Goal: Register for event/course

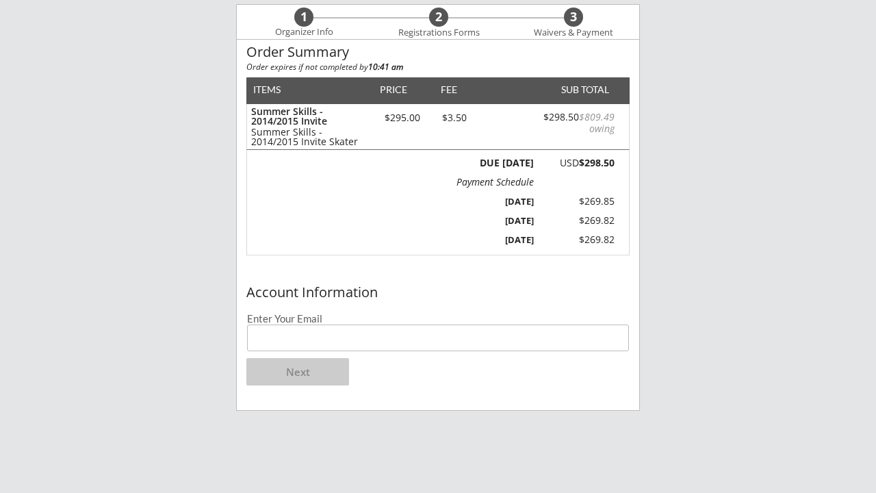
scroll to position [117, 0]
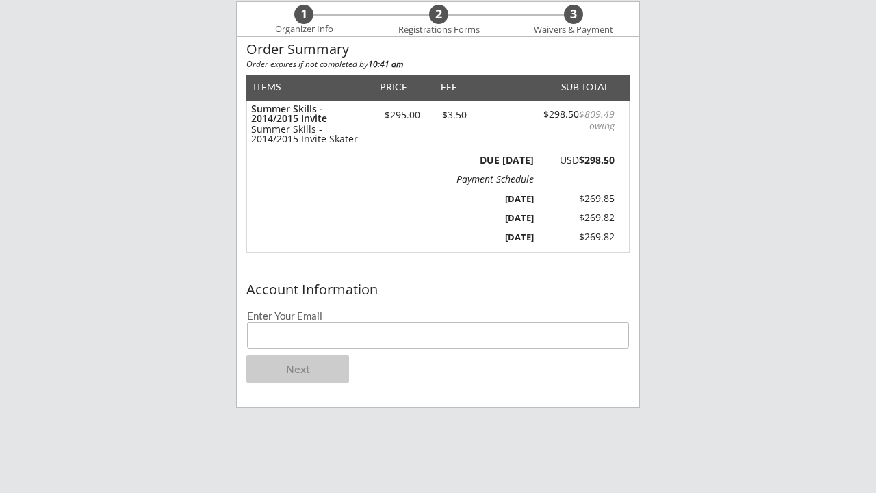
click at [402, 332] on input "email" at bounding box center [438, 335] width 382 height 27
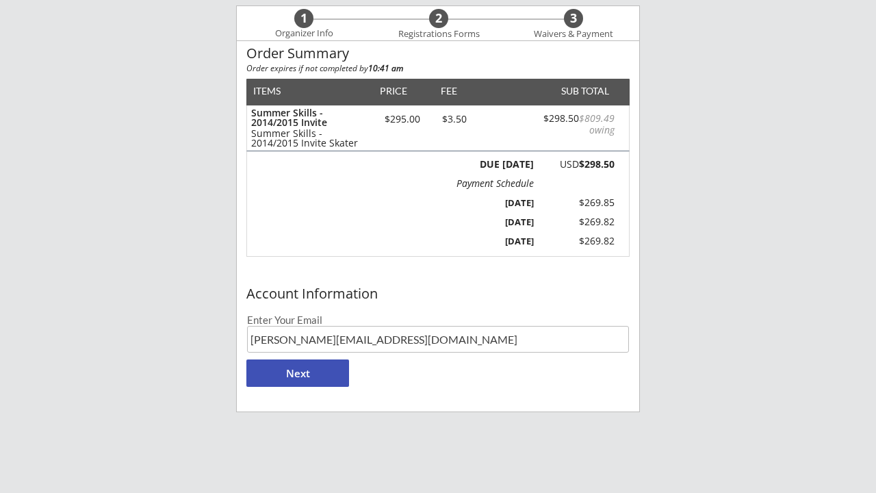
scroll to position [118, 0]
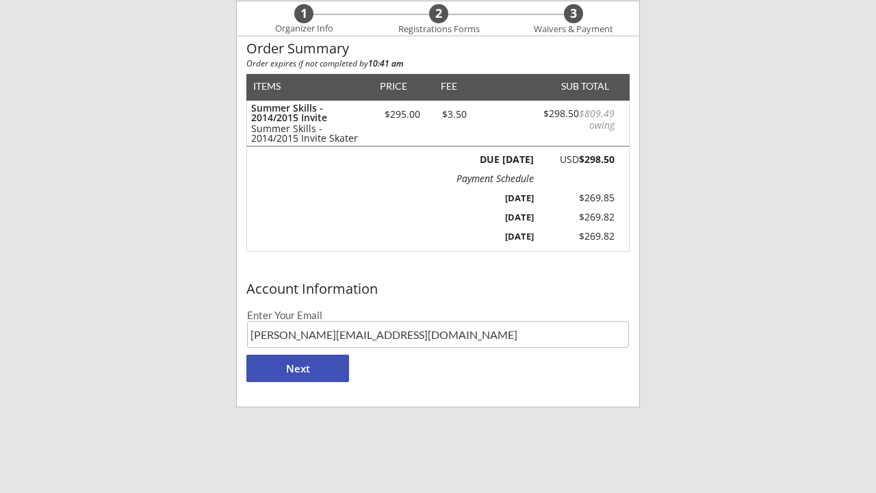
click at [382, 339] on input "[PERSON_NAME][EMAIL_ADDRESS][DOMAIN_NAME]" at bounding box center [438, 334] width 382 height 27
click at [305, 367] on button "Next" at bounding box center [297, 367] width 103 height 27
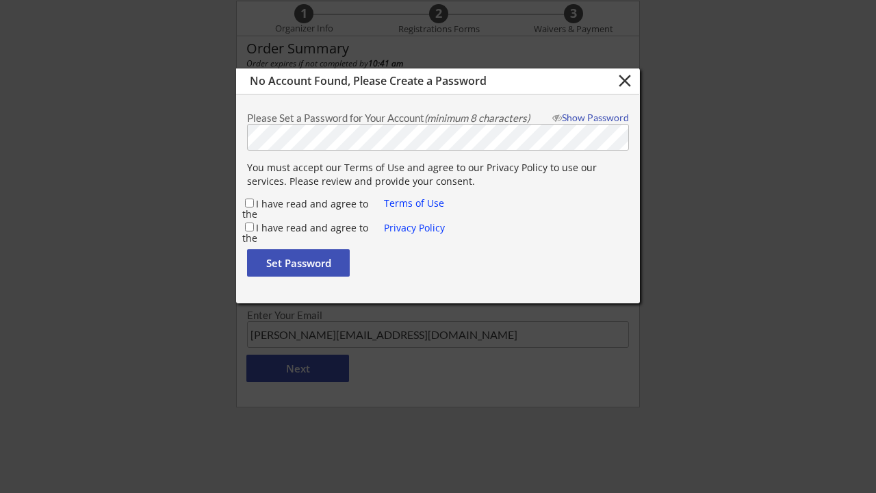
click at [623, 84] on button "close" at bounding box center [624, 80] width 23 height 21
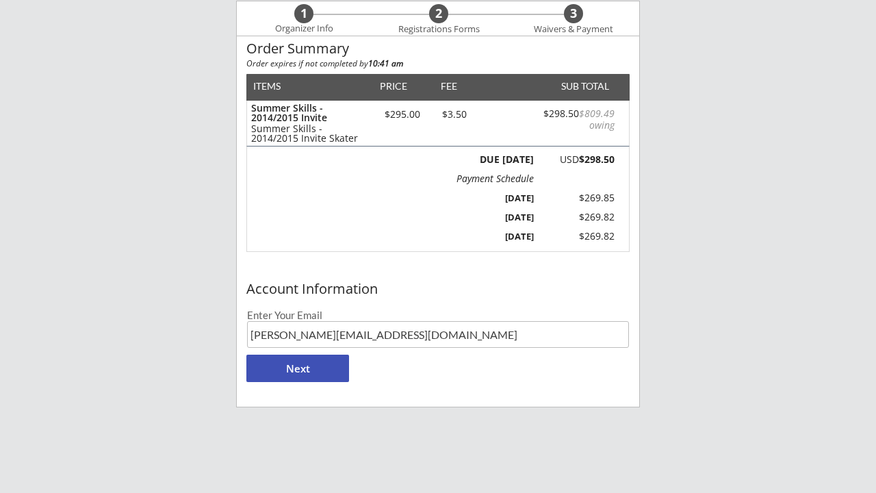
drag, startPoint x: 373, startPoint y: 333, endPoint x: 129, endPoint y: 319, distance: 243.9
click at [129, 319] on div "Moe Hockey LLC 1 Organizer Info 2 Registrations Forms 3 Waivers & Payment Order…" at bounding box center [438, 276] width 876 height 789
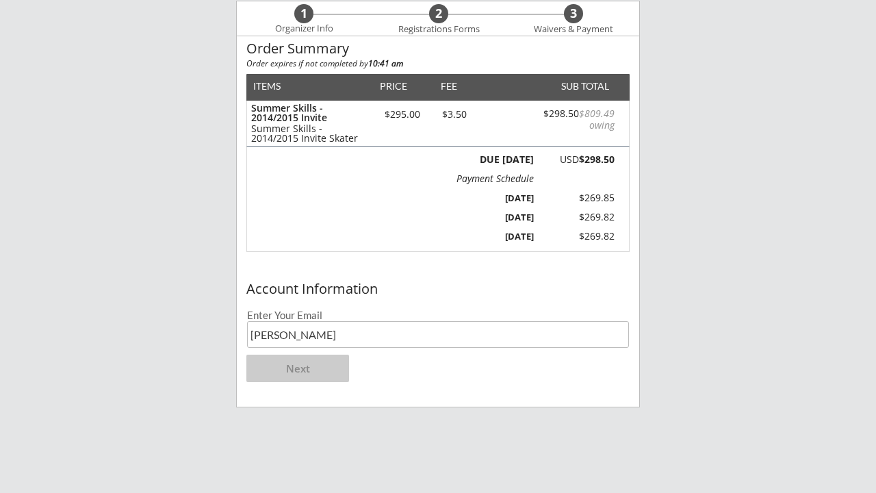
type input "[EMAIL_ADDRESS][DOMAIN_NAME]"
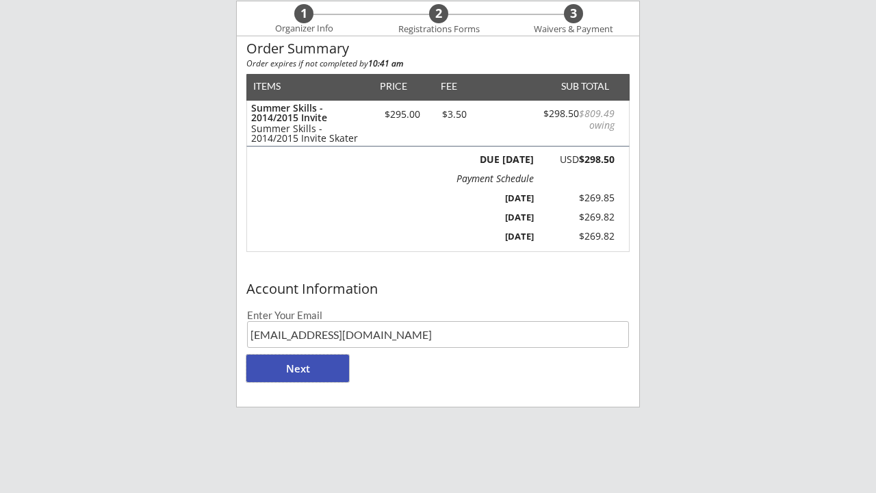
click at [310, 367] on button "Next" at bounding box center [297, 367] width 103 height 27
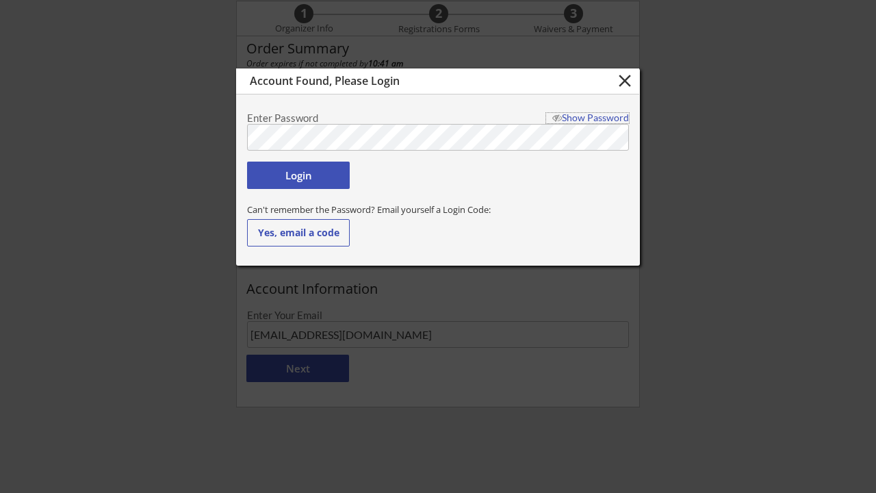
click at [593, 118] on div "Show Password" at bounding box center [587, 118] width 83 height 10
click at [594, 115] on div "Hide Password" at bounding box center [587, 118] width 83 height 10
click at [527, 205] on div "Can't remember the Password? Email yourself a Login Code:" at bounding box center [438, 209] width 382 height 12
click at [285, 172] on button "Login" at bounding box center [298, 174] width 103 height 27
click at [606, 119] on div "Show Password" at bounding box center [587, 118] width 83 height 10
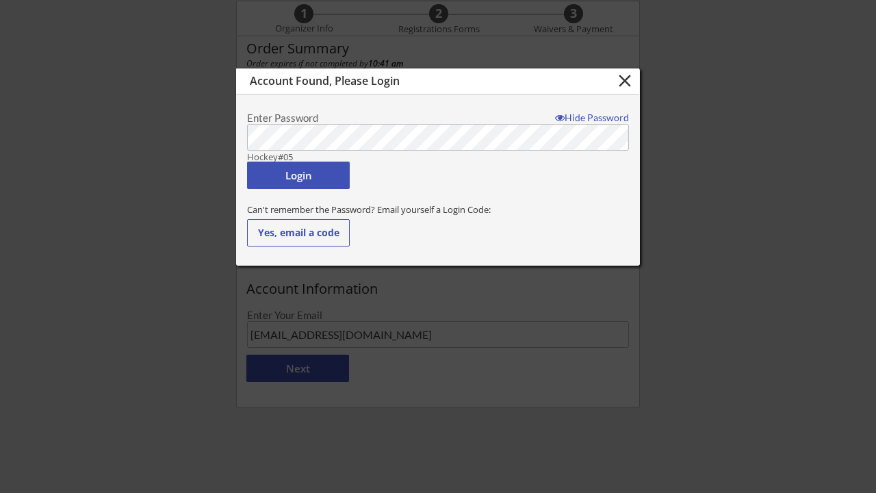
click at [606, 119] on div "Hide Password" at bounding box center [587, 118] width 83 height 10
click at [315, 170] on button "Login" at bounding box center [298, 174] width 103 height 27
click at [293, 235] on button "Yes, email a code" at bounding box center [298, 232] width 103 height 27
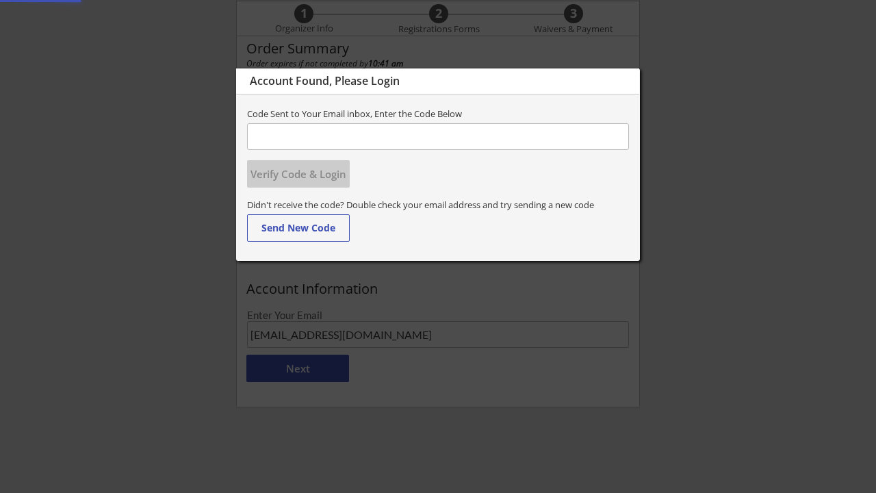
click at [306, 135] on input "input" at bounding box center [438, 136] width 382 height 27
type input "132473"
click at [328, 172] on button "Verify Code & Login" at bounding box center [298, 173] width 103 height 27
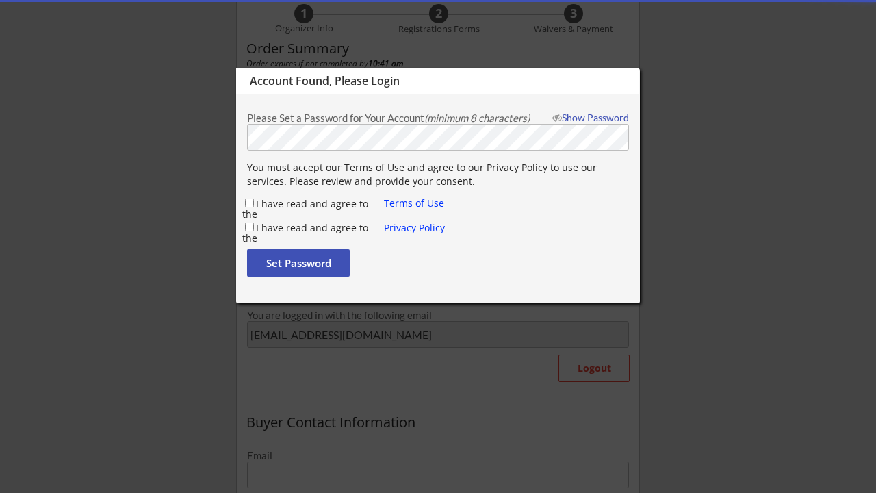
type input "[PERSON_NAME]"
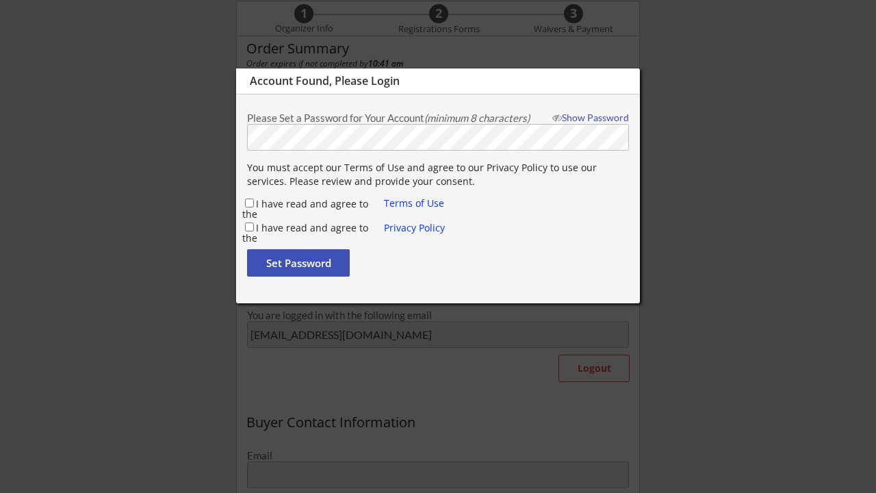
click at [249, 202] on input "I have read and agree to the" at bounding box center [249, 202] width 9 height 9
checkbox input "true"
click at [248, 224] on input "I have read and agree to the" at bounding box center [249, 226] width 9 height 9
checkbox input "true"
click at [584, 115] on div "Show Password" at bounding box center [587, 118] width 83 height 10
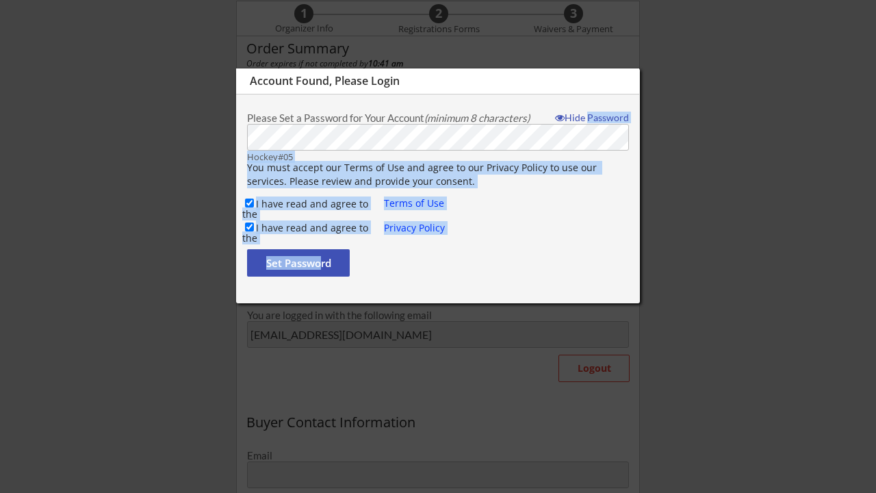
drag, startPoint x: 584, startPoint y: 116, endPoint x: 322, endPoint y: 264, distance: 301.1
click at [322, 264] on div "Please Set a Password for Your Account (minimum 8 characters) Hide Password [SE…" at bounding box center [438, 195] width 402 height 176
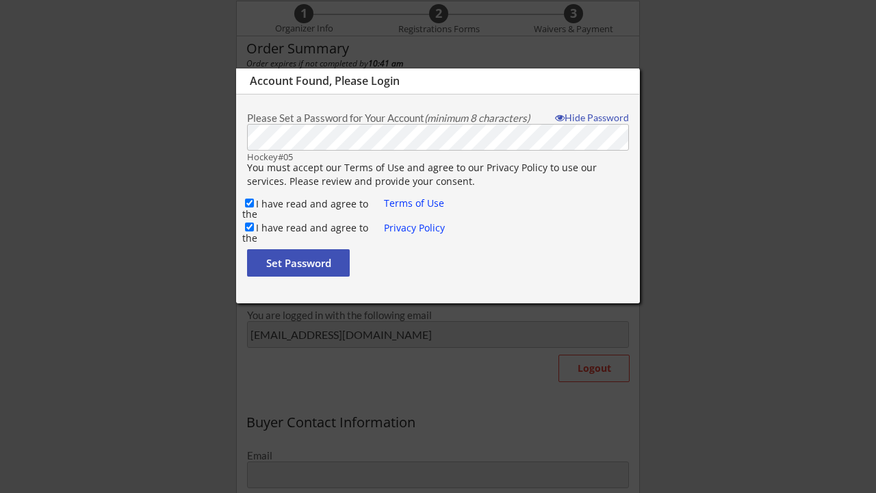
click at [446, 277] on div "Set Password" at bounding box center [438, 266] width 382 height 34
click at [312, 265] on button "Set Password" at bounding box center [298, 262] width 103 height 27
type input "[EMAIL_ADDRESS][DOMAIN_NAME]"
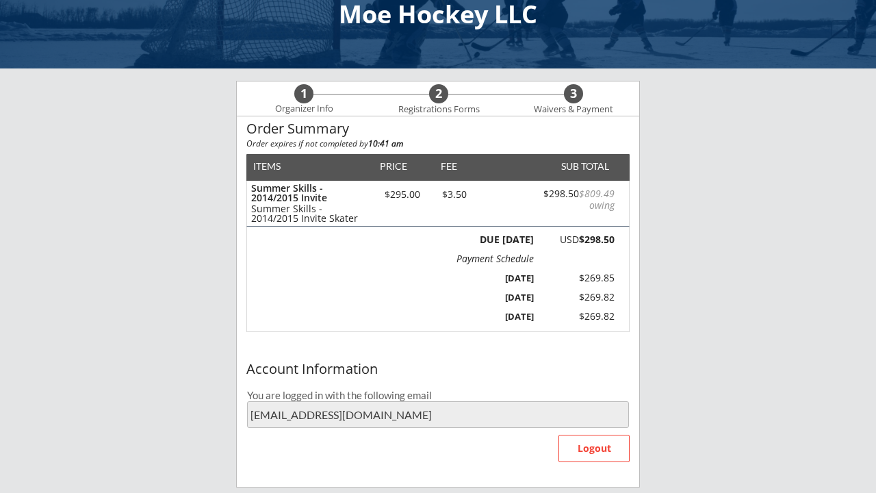
scroll to position [34, 0]
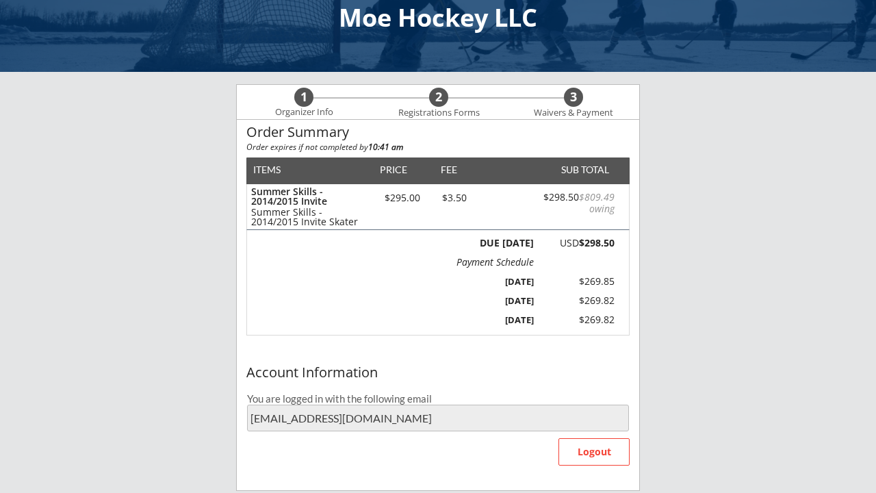
click at [369, 278] on div "DUE [DATE] USD $298.50 Payment Schedule [DATE] $269.85 [DATE] $269.82 [DATE] $2…" at bounding box center [437, 282] width 383 height 105
click at [313, 101] on div "1 Organizer Info" at bounding box center [304, 103] width 135 height 34
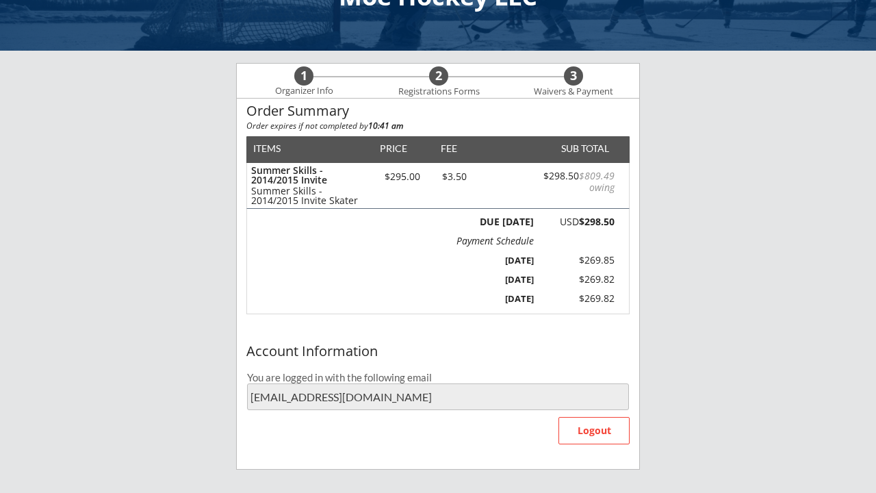
scroll to position [48, 0]
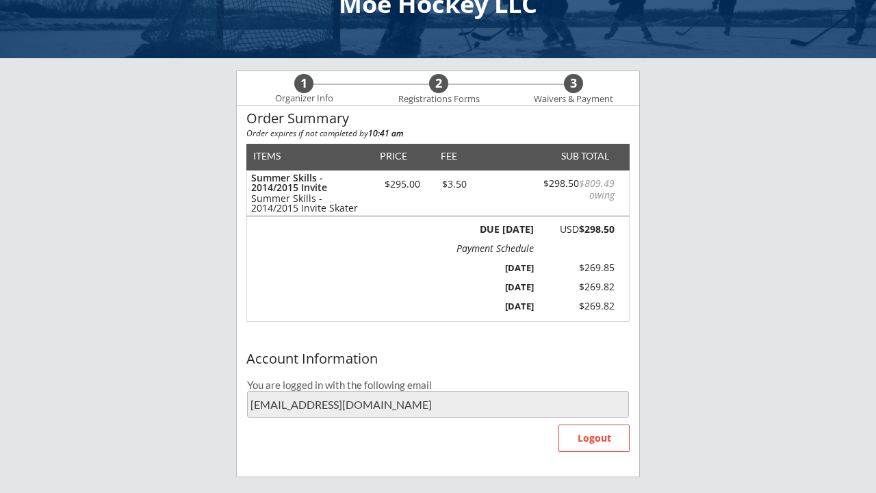
click at [439, 84] on div "2" at bounding box center [438, 83] width 19 height 15
click at [571, 85] on div "3" at bounding box center [573, 83] width 19 height 15
click at [309, 83] on div "1" at bounding box center [303, 83] width 19 height 15
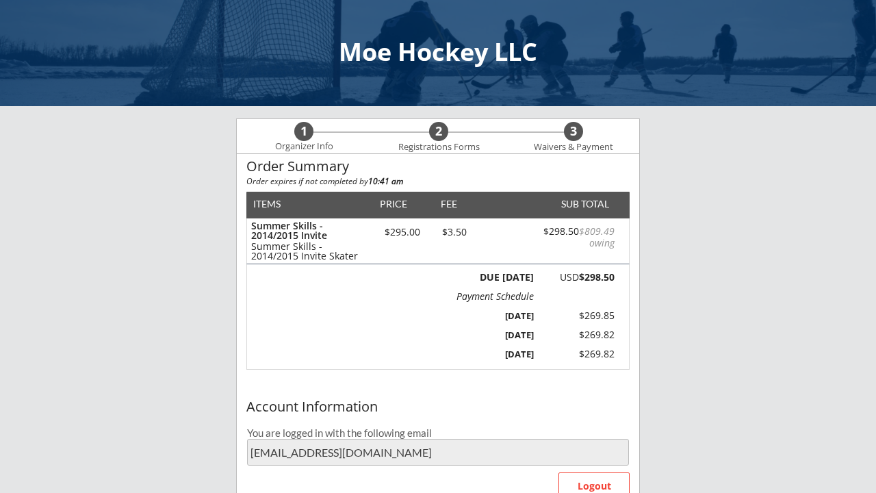
scroll to position [0, 0]
click at [421, 55] on div "Moe Hockey LLC" at bounding box center [438, 52] width 848 height 25
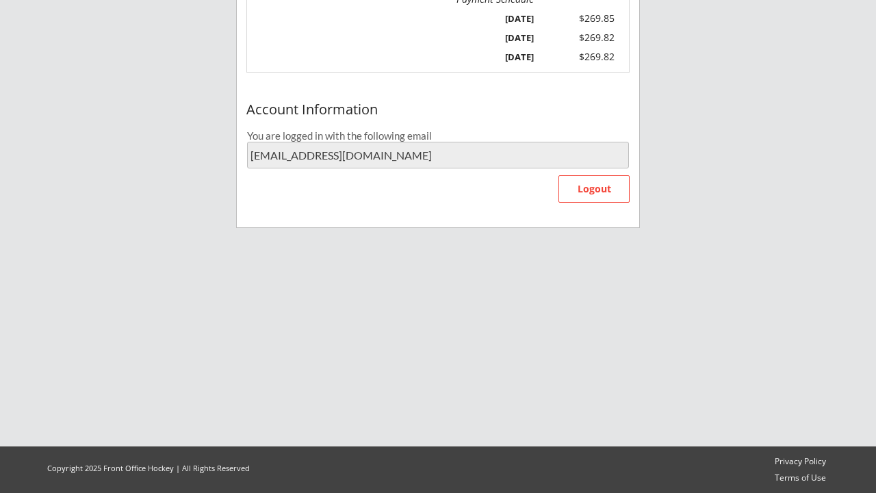
scroll to position [297, 0]
click at [512, 178] on div "Account Information You are logged in with the following email [EMAIL_ADDRESS][…" at bounding box center [438, 161] width 402 height 131
click at [523, 199] on div "Account Information You are logged in with the following email [EMAIL_ADDRESS][…" at bounding box center [438, 161] width 402 height 131
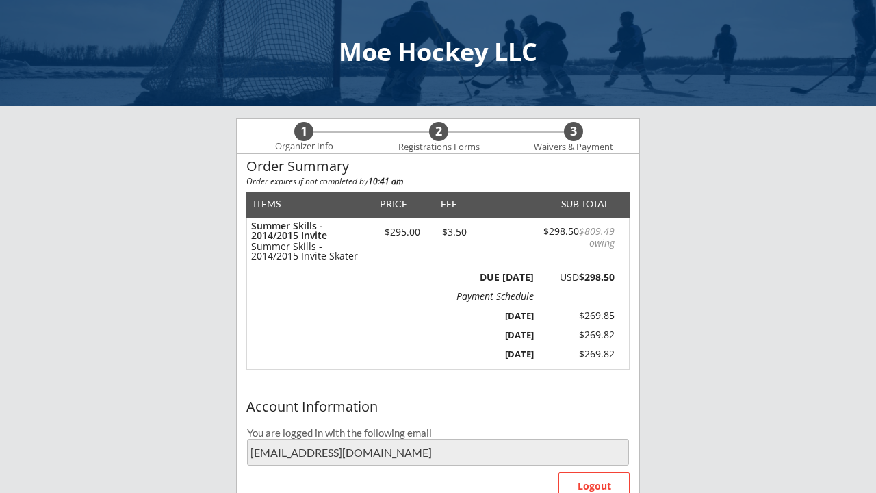
scroll to position [0, 0]
click at [573, 130] on div "3" at bounding box center [573, 131] width 19 height 15
click at [438, 135] on div "2" at bounding box center [438, 131] width 19 height 15
click at [298, 129] on div "1" at bounding box center [303, 131] width 19 height 15
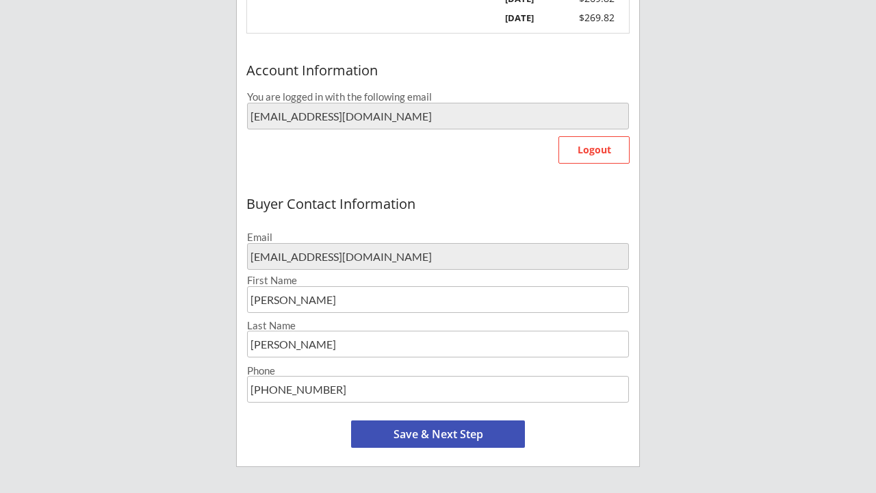
scroll to position [337, 0]
click at [426, 433] on button "Save & Next Step" at bounding box center [438, 432] width 174 height 27
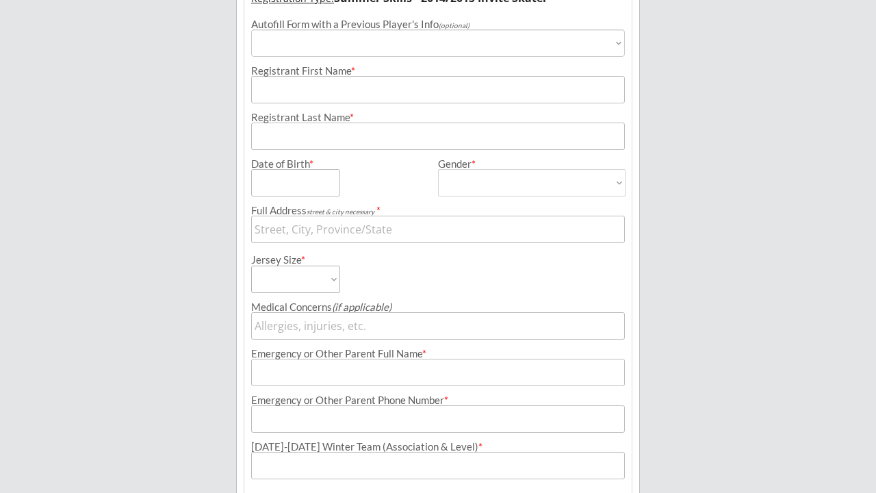
scroll to position [105, 0]
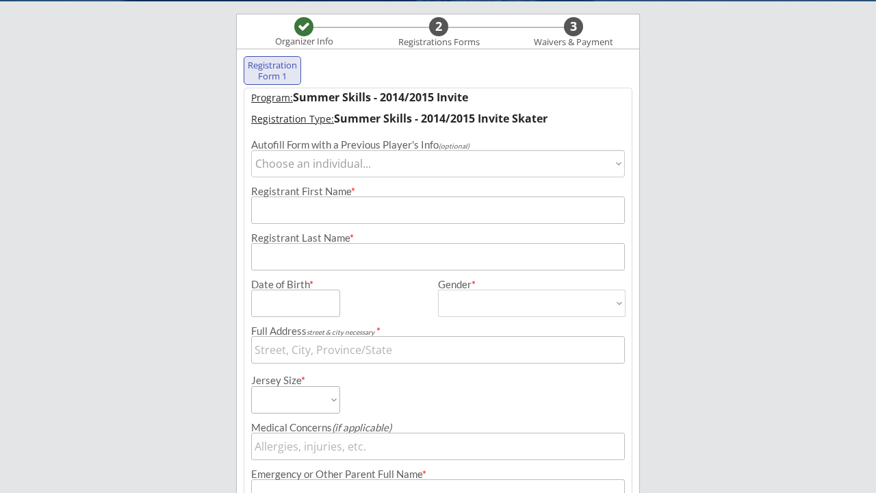
select select ""1348695171700984260__LOOKUP__1728764528046x277468394844323840""
type input "Isabel"
type input "Cox"
type input "04/06/2015"
type input "18055 Lamar Ct, Lakeville, MN 55044, USA"
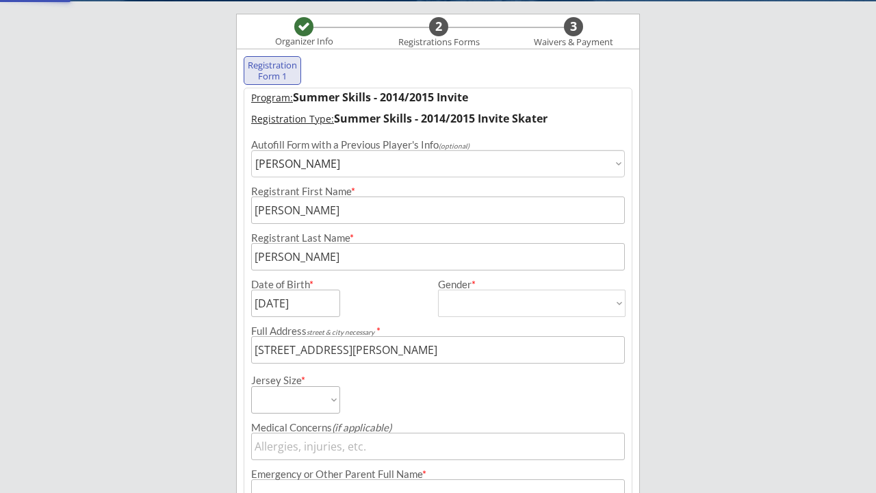
type input "Female"
select select ""Female""
type input "NA"
type input "Angela Cox"
type input "(612) 239-8544"
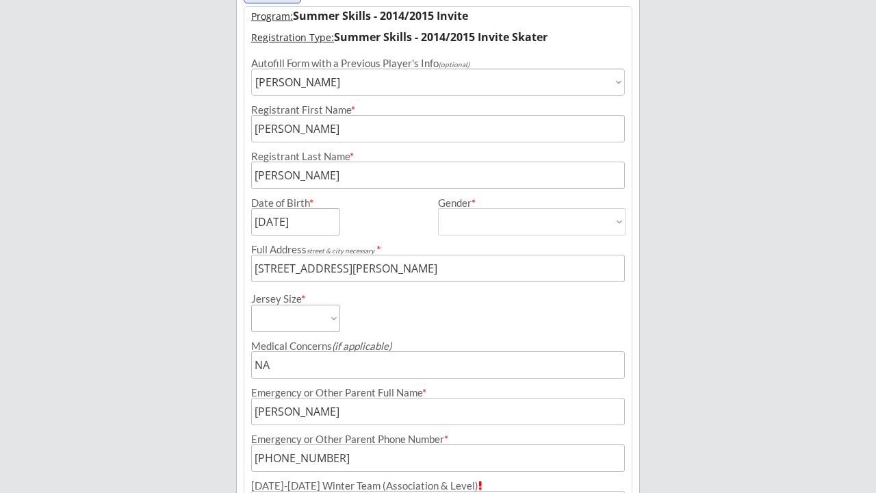
scroll to position [198, 0]
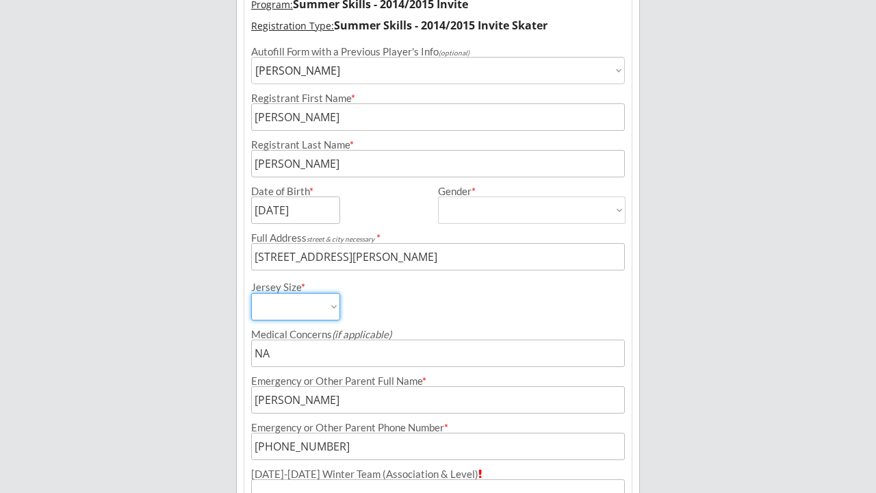
select select ""Adult Small""
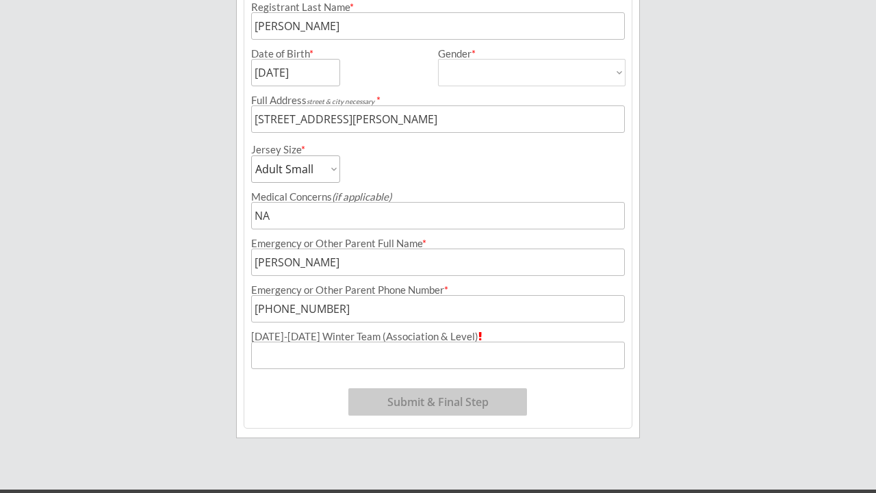
scroll to position [335, 0]
click at [434, 358] on input "input" at bounding box center [438, 354] width 374 height 27
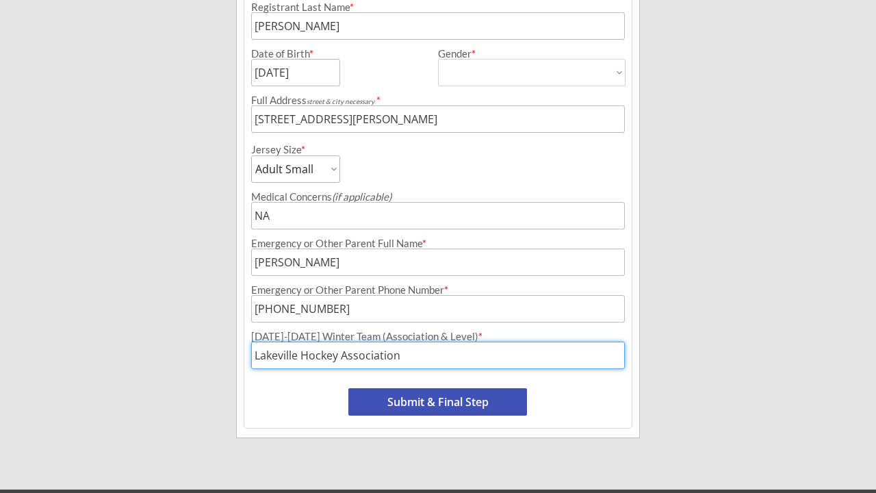
type input "Lakeville Hockey Association"
click at [458, 402] on button "Submit & Final Step" at bounding box center [437, 401] width 179 height 27
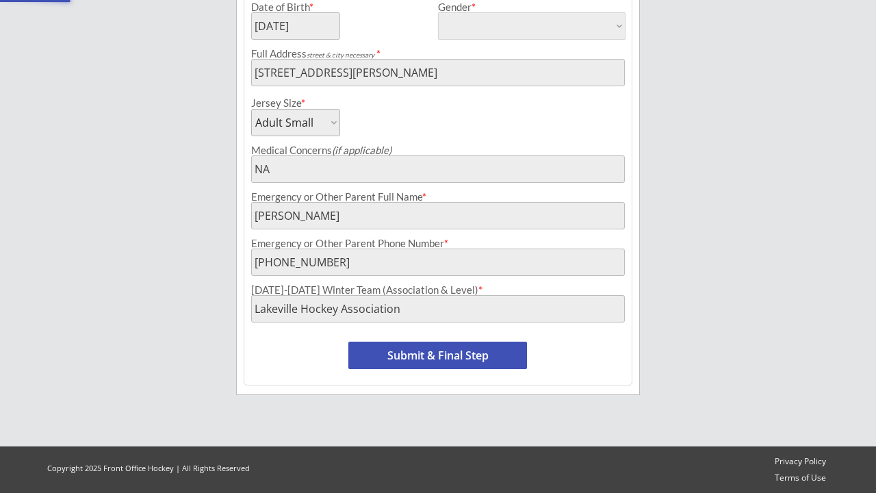
select select ""Yes, use this card""
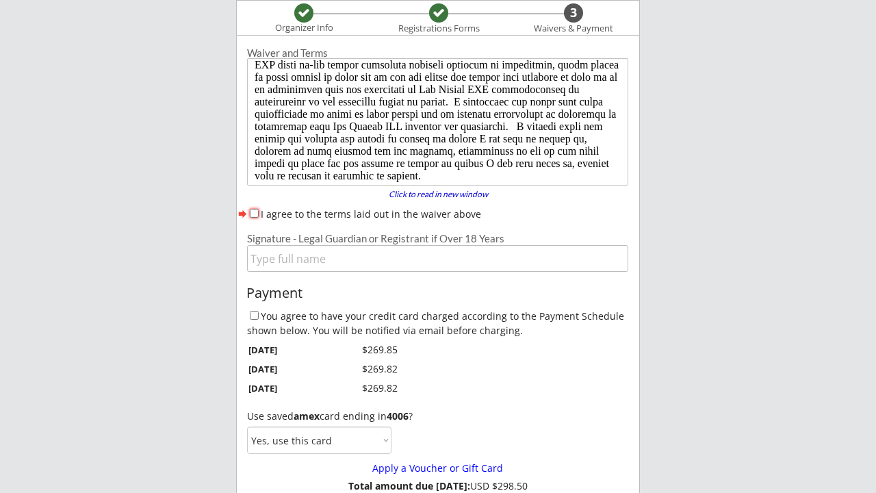
scroll to position [130, 0]
click at [255, 213] on input "I agree to the terms laid out in the waiver above" at bounding box center [254, 213] width 9 height 9
checkbox input "true"
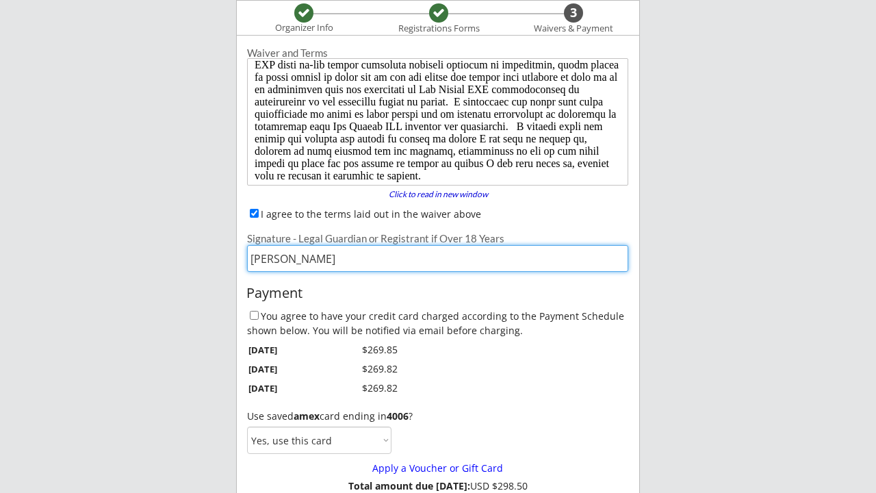
type input "Christopher J Cox"
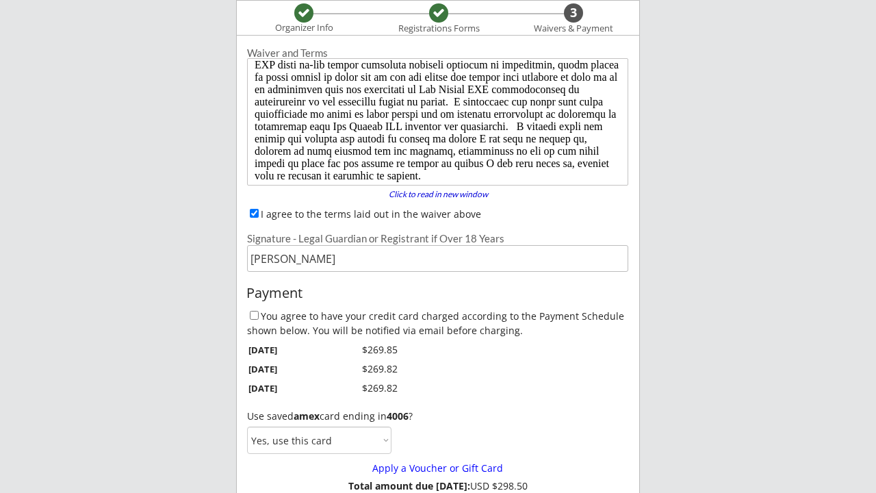
click at [252, 317] on input "You agree to have your credit card charged according to the Payment Schedule sh…" at bounding box center [254, 315] width 9 height 9
checkbox input "true"
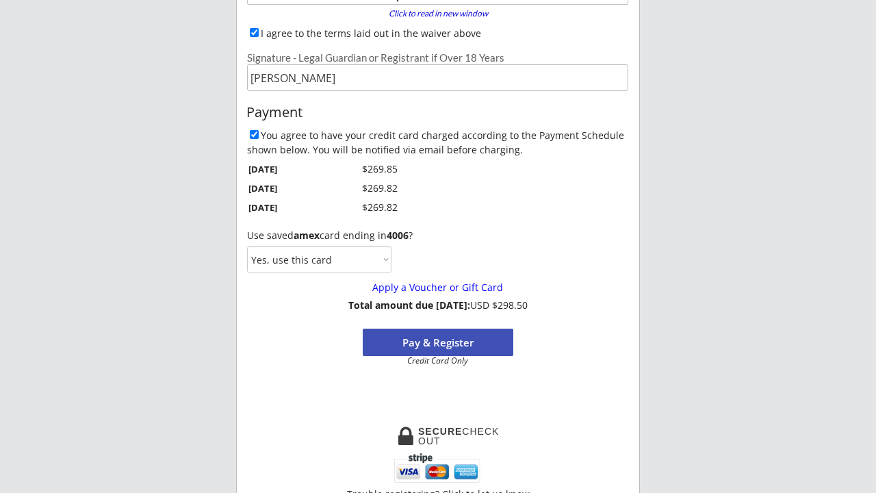
scroll to position [302, 0]
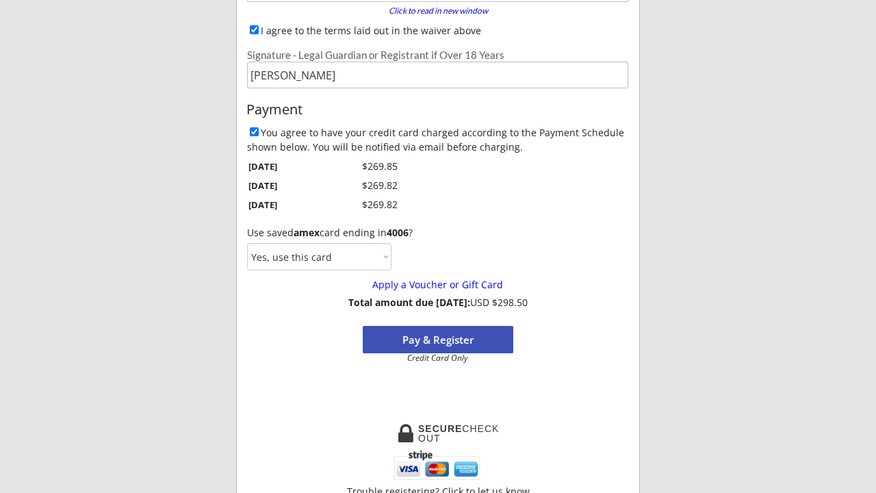
click at [432, 342] on button "Pay & Register" at bounding box center [438, 339] width 150 height 27
